Goal: Obtain resource: Download file/media

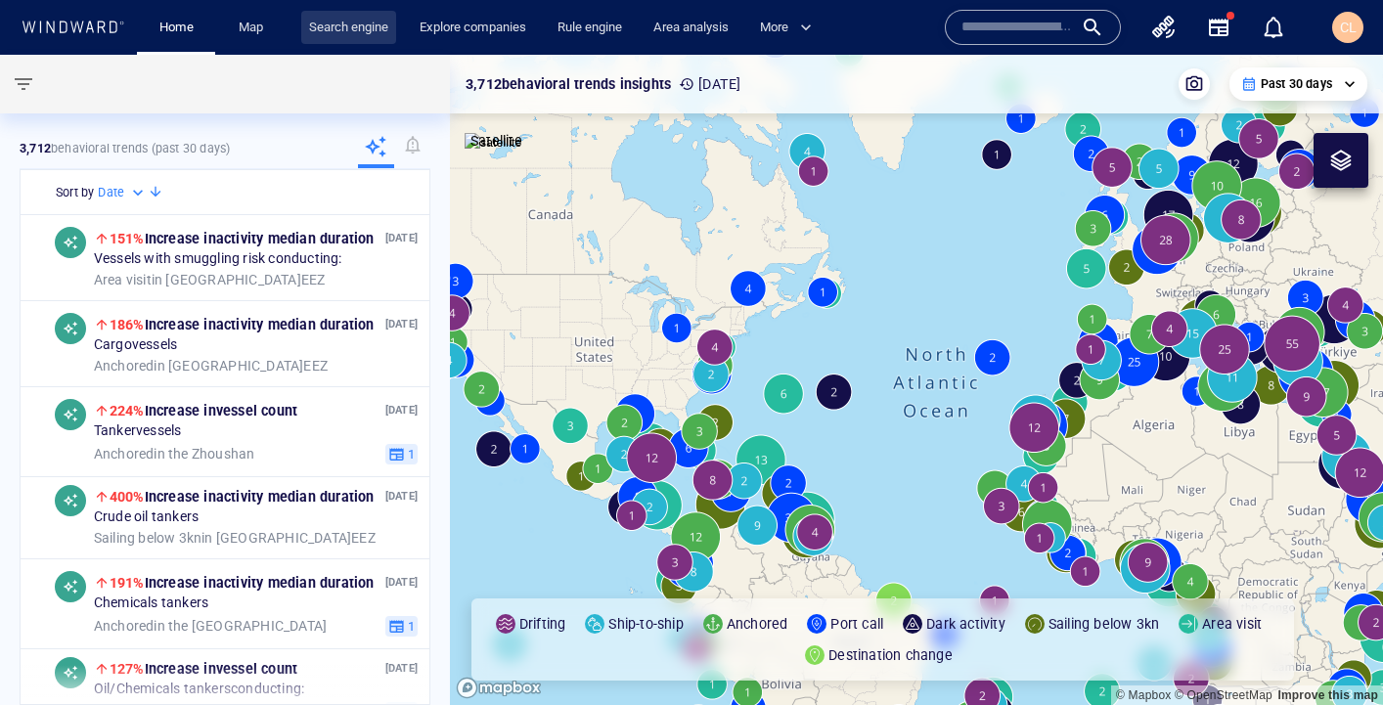
click at [331, 33] on link "Search engine" at bounding box center [348, 28] width 95 height 34
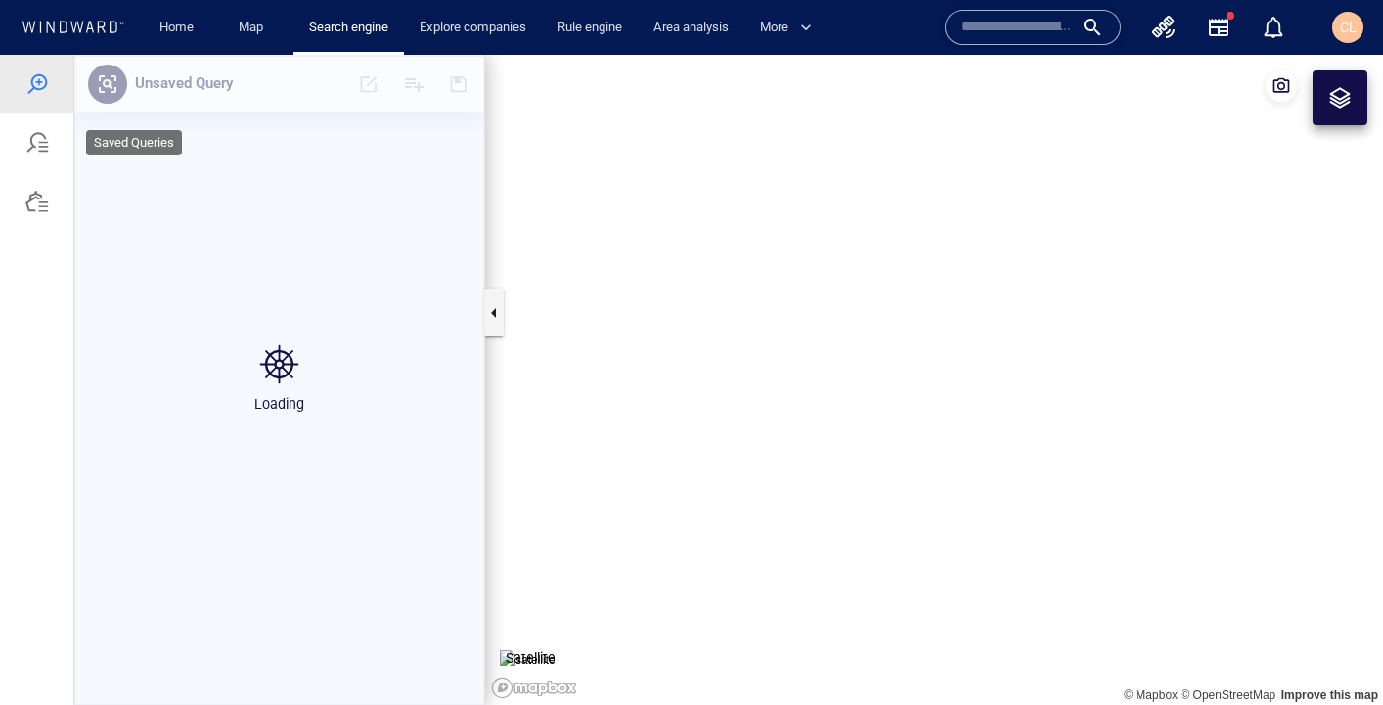
click at [61, 141] on div at bounding box center [36, 142] width 73 height 59
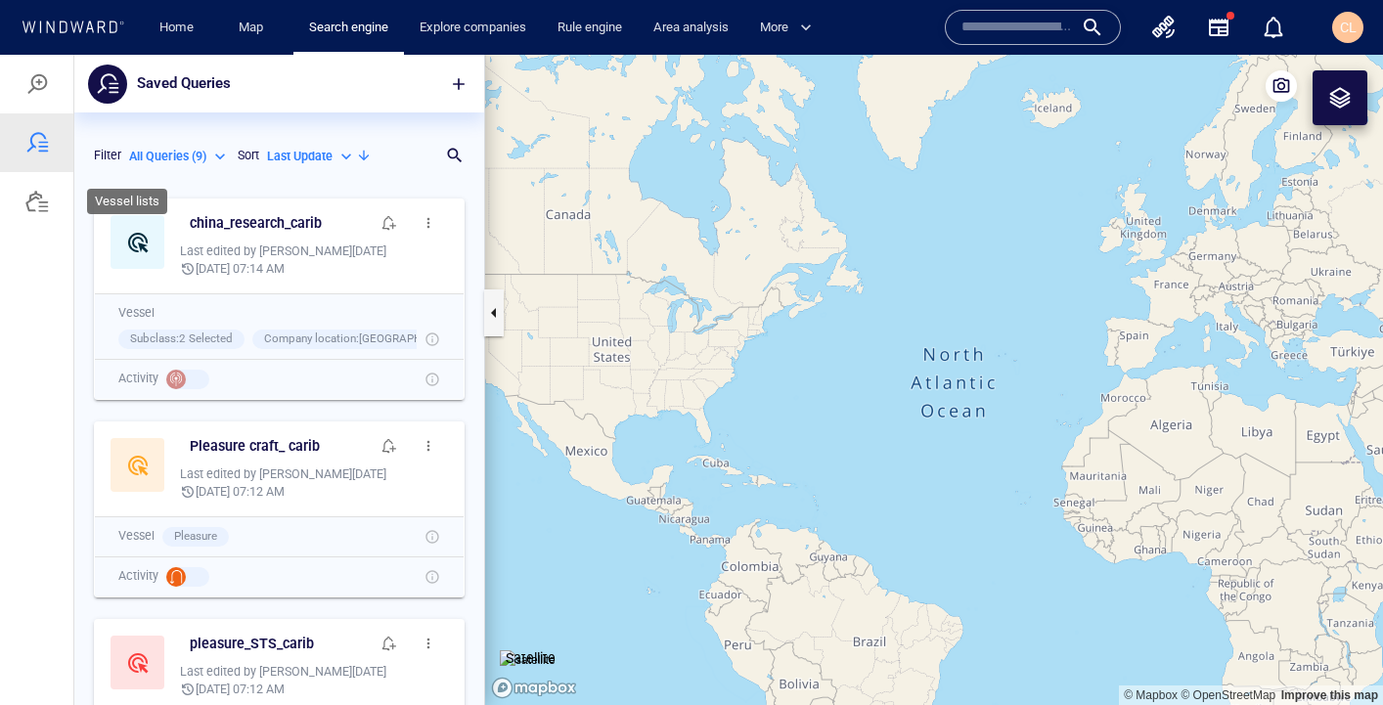
scroll to position [516, 410]
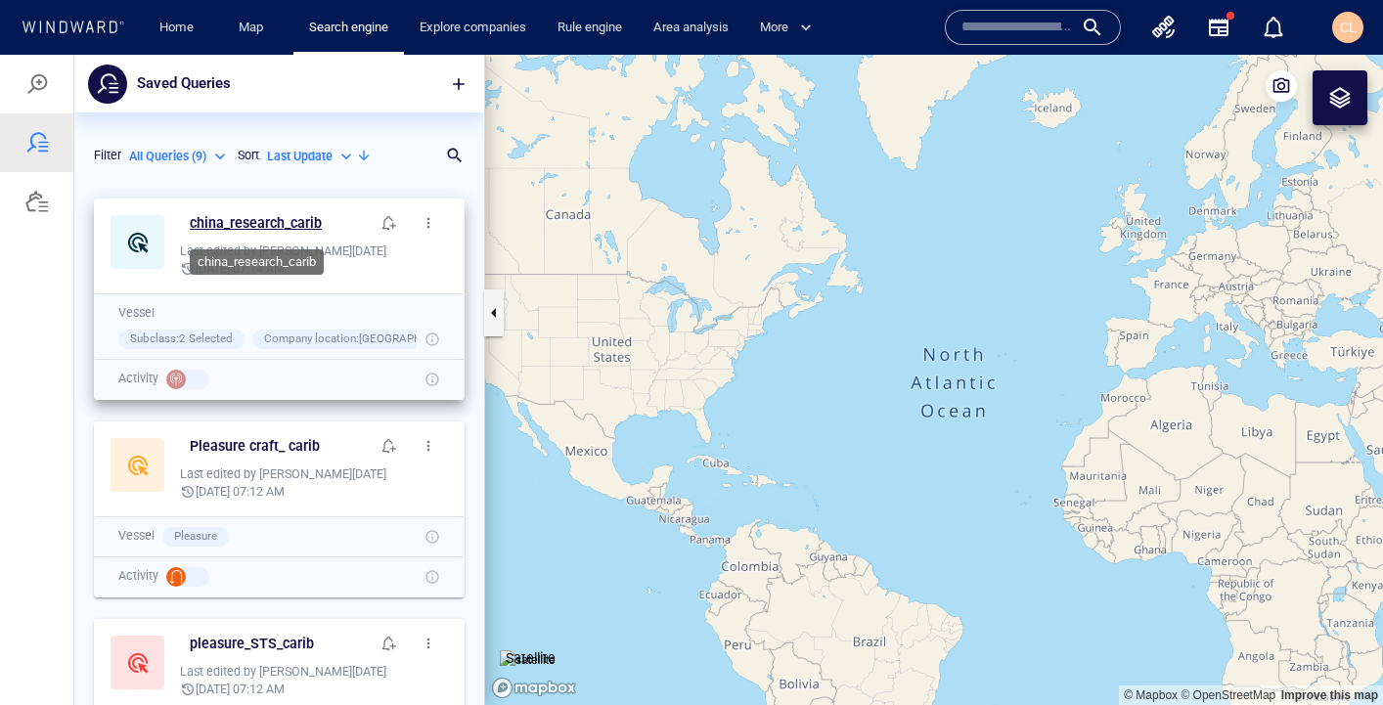
click at [226, 223] on h6 "china_research_carib" at bounding box center [256, 223] width 132 height 24
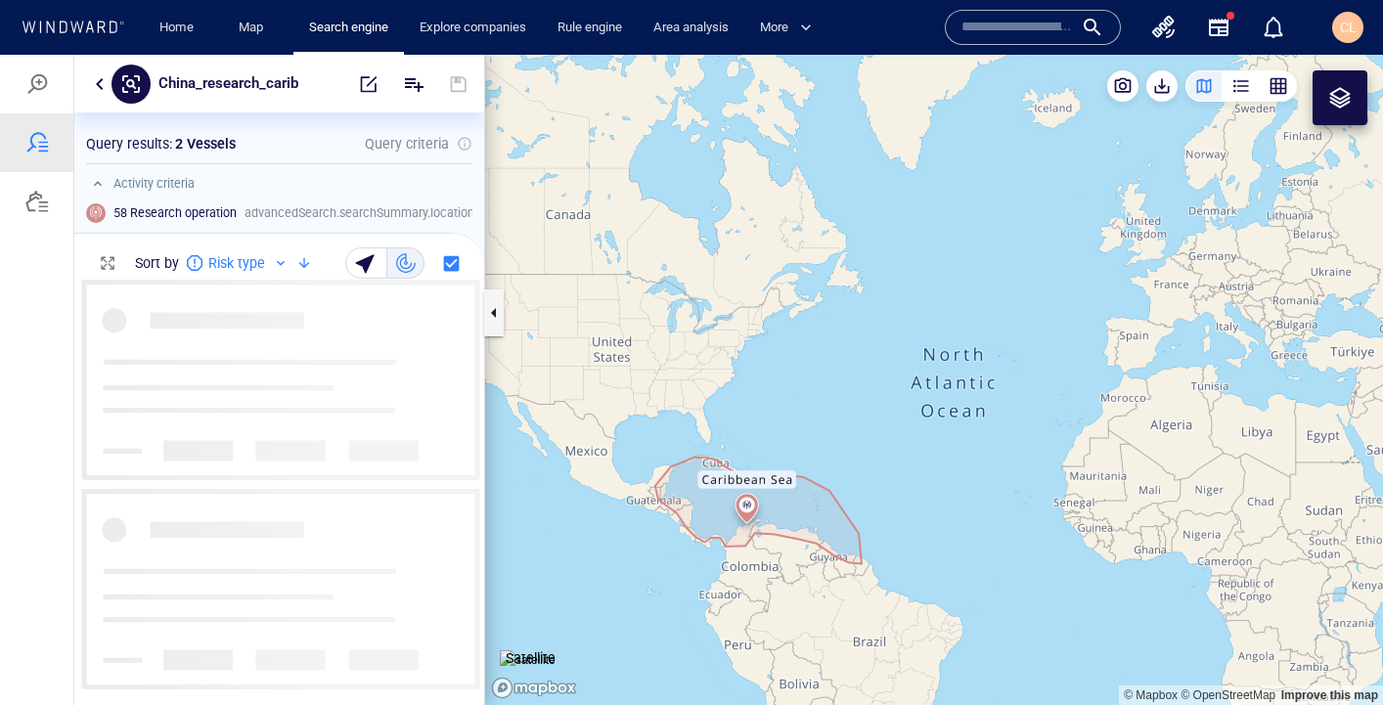
scroll to position [426, 410]
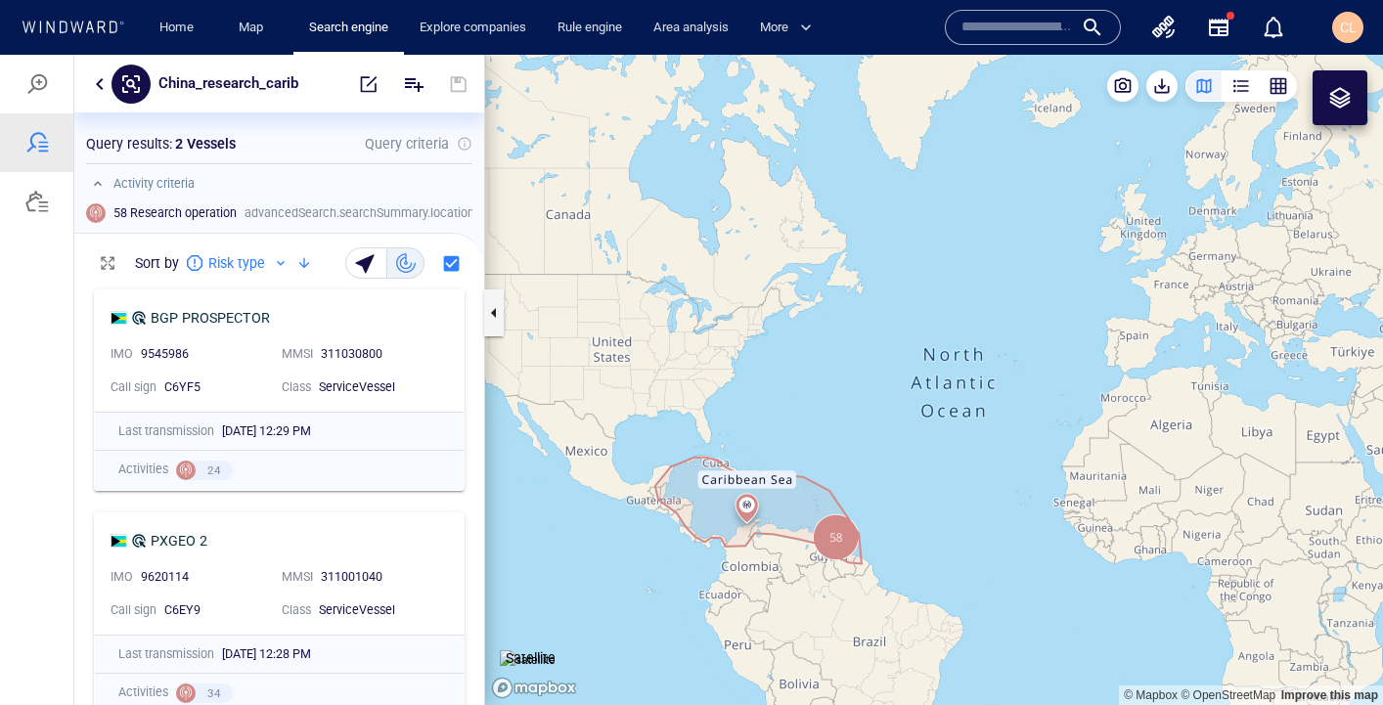
click at [595, 291] on canvas "Map" at bounding box center [934, 380] width 898 height 650
click at [1167, 79] on span "button" at bounding box center [1162, 86] width 20 height 20
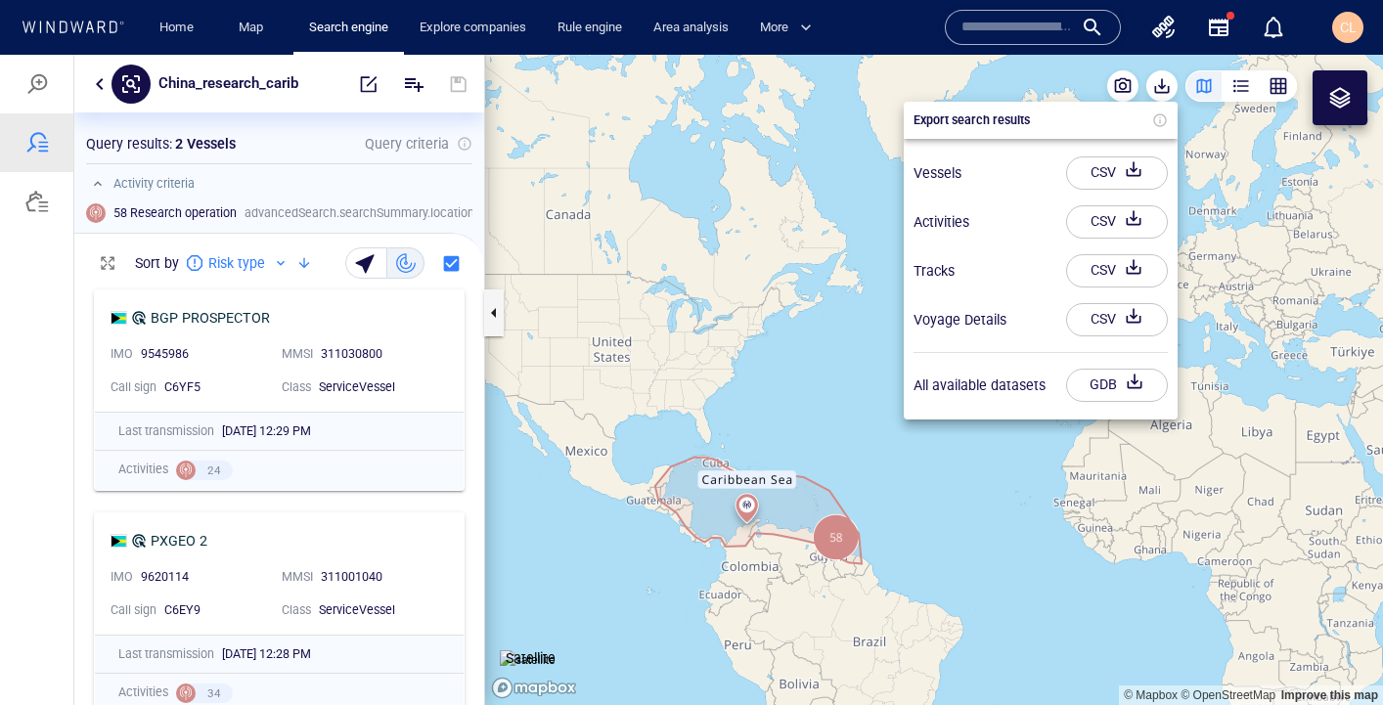
click at [1105, 166] on div "CSV" at bounding box center [1103, 173] width 33 height 32
